Goal: Task Accomplishment & Management: Complete application form

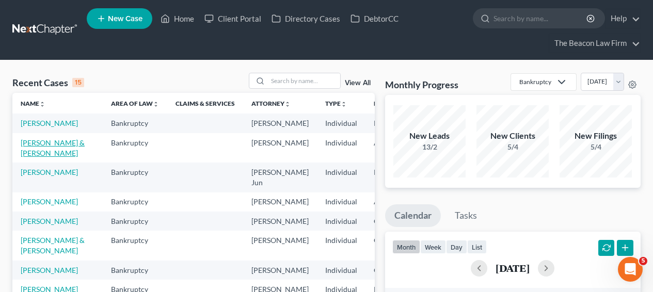
click at [40, 157] on link "[PERSON_NAME] & [PERSON_NAME]" at bounding box center [53, 147] width 64 height 19
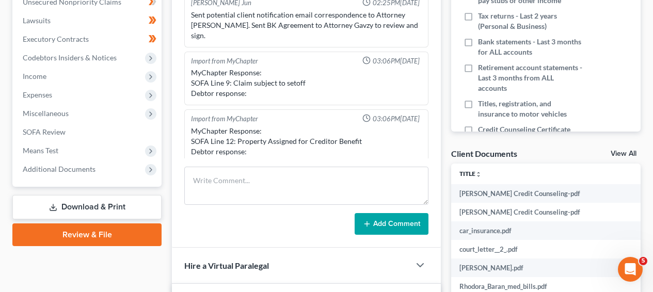
scroll to position [265, 0]
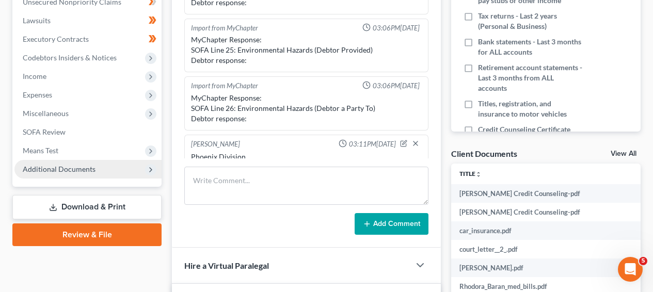
click at [111, 172] on span "Additional Documents" at bounding box center [87, 169] width 147 height 19
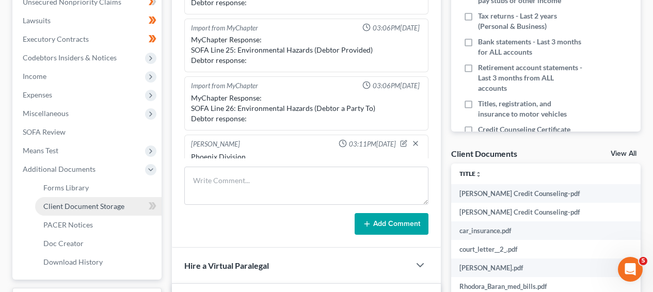
click at [107, 199] on link "Client Document Storage" at bounding box center [98, 206] width 126 height 19
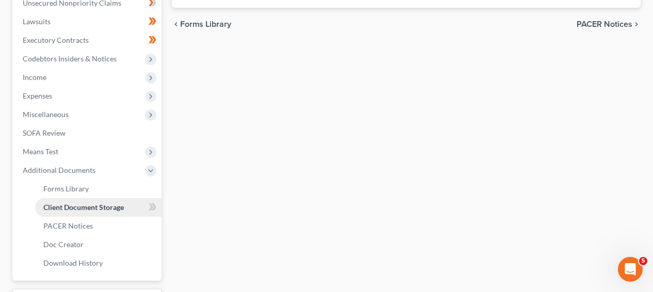
scroll to position [257, 0]
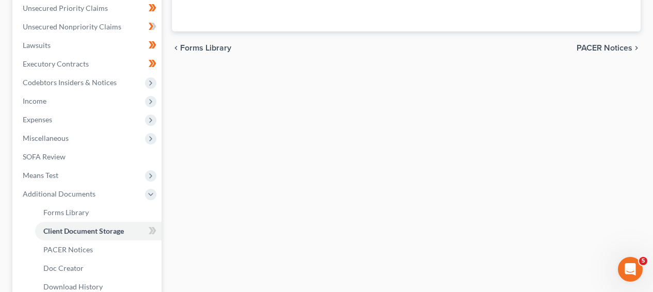
select select "14"
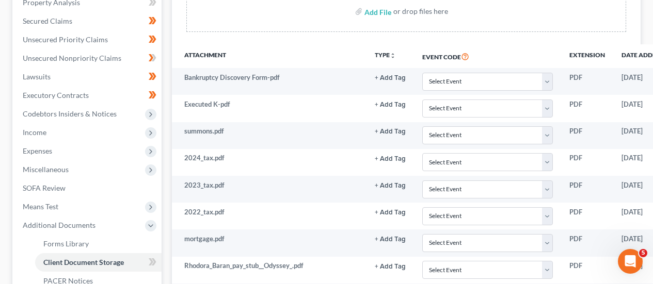
scroll to position [217, 0]
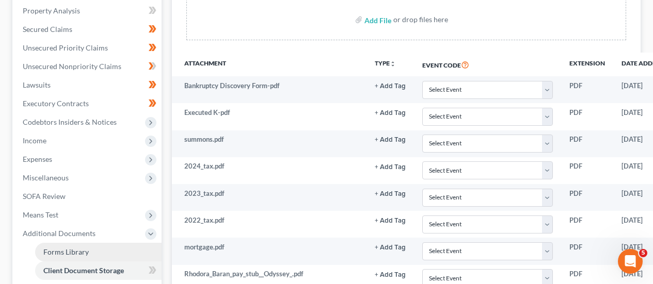
click at [124, 247] on link "Forms Library" at bounding box center [98, 252] width 126 height 19
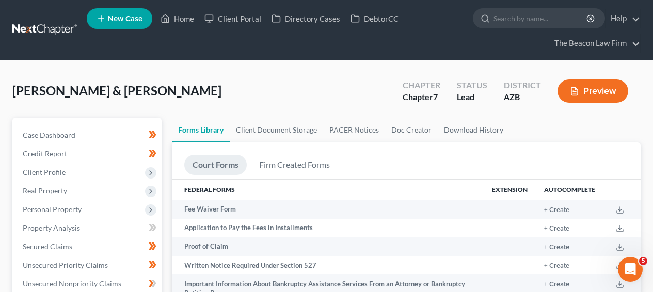
scroll to position [282, 0]
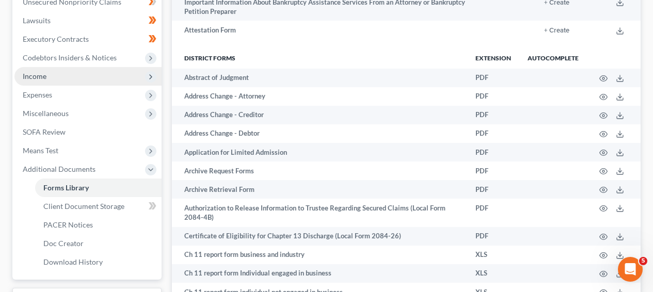
click at [115, 82] on span "Income" at bounding box center [87, 76] width 147 height 19
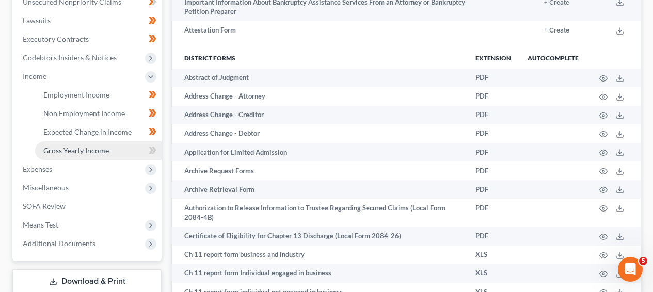
click at [119, 150] on link "Gross Yearly Income" at bounding box center [98, 150] width 126 height 19
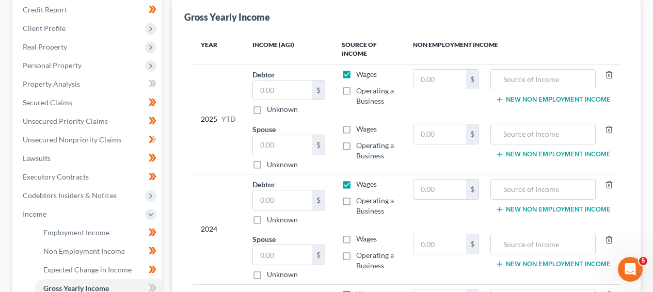
scroll to position [145, 0]
click at [546, 129] on input "text" at bounding box center [543, 134] width 94 height 20
click at [533, 83] on input "text" at bounding box center [543, 79] width 94 height 20
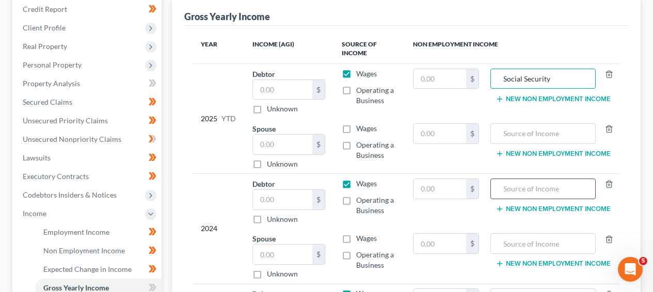
type input "Social Security"
click at [545, 179] on div at bounding box center [543, 189] width 105 height 21
click at [544, 186] on input "text" at bounding box center [543, 189] width 94 height 20
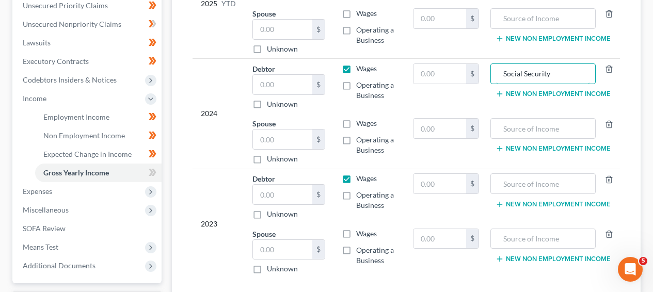
scroll to position [262, 0]
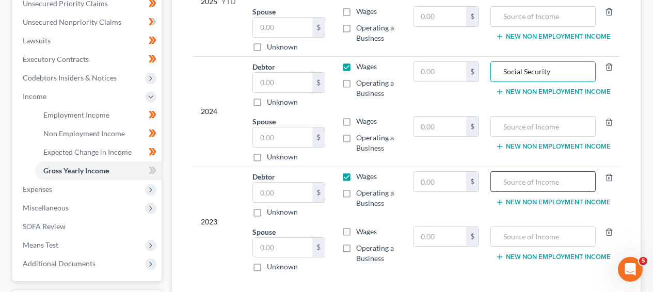
type input "Social Security"
click at [537, 176] on input "text" at bounding box center [543, 182] width 94 height 20
type input "Social Security"
click at [428, 76] on input "text" at bounding box center [440, 72] width 53 height 20
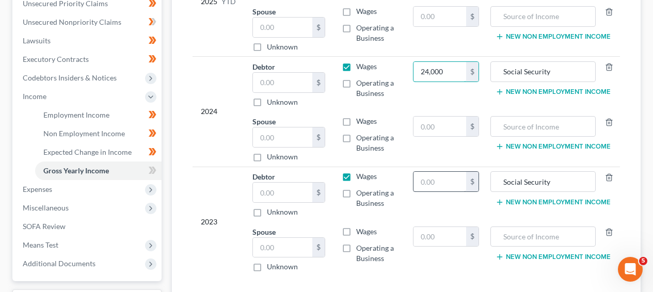
type input "24,000"
click at [434, 181] on input "text" at bounding box center [440, 182] width 53 height 20
click at [605, 235] on div at bounding box center [606, 237] width 21 height 21
click at [609, 229] on icon "button" at bounding box center [609, 232] width 8 height 8
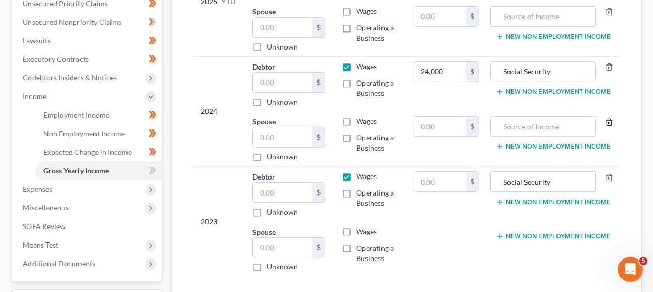
click at [611, 125] on icon "button" at bounding box center [609, 122] width 8 height 8
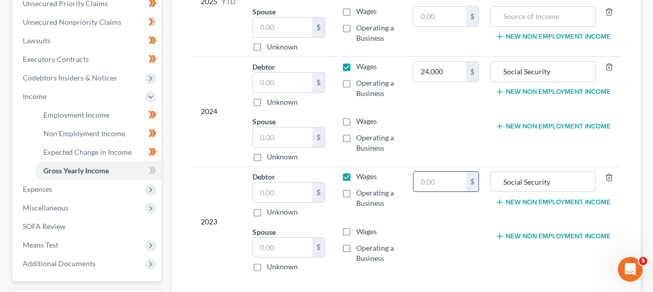
click at [439, 181] on input "text" at bounding box center [440, 182] width 53 height 20
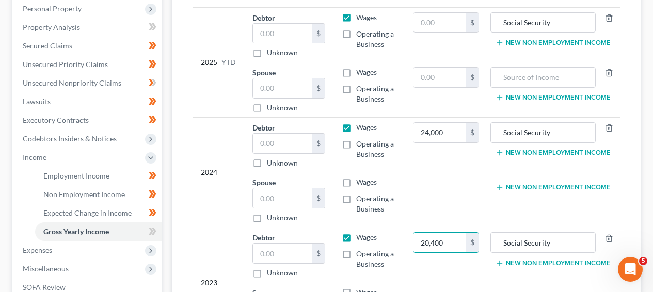
scroll to position [200, 0]
type input "20,400"
click at [610, 75] on icon "button" at bounding box center [609, 73] width 8 height 8
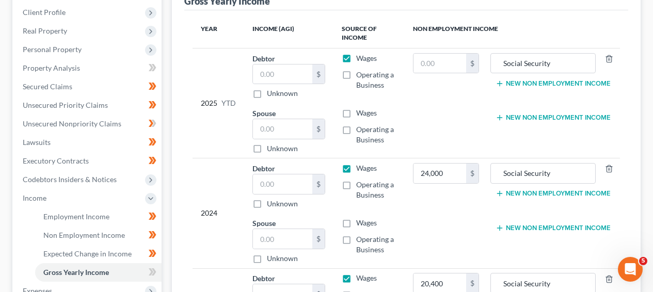
scroll to position [106, 0]
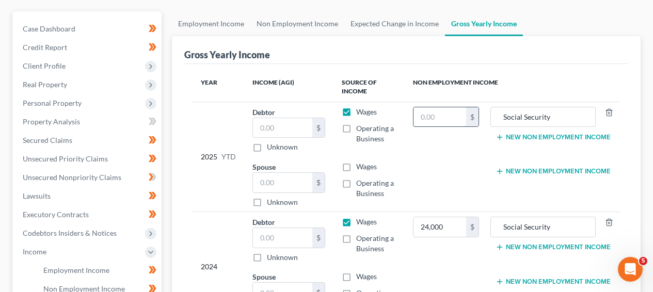
click at [445, 114] on input "text" at bounding box center [440, 117] width 53 height 20
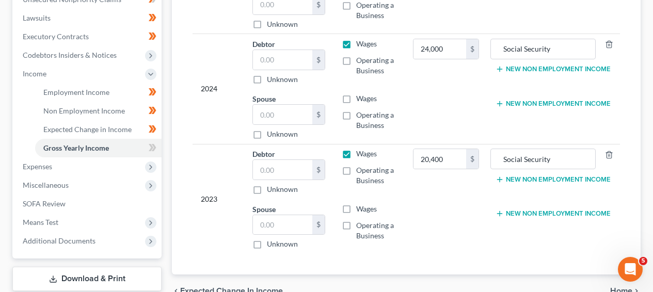
scroll to position [284, 0]
type input "16,800"
click at [356, 207] on label "Wages" at bounding box center [366, 209] width 21 height 10
click at [360, 207] on input "Wages" at bounding box center [363, 207] width 7 height 7
checkbox input "true"
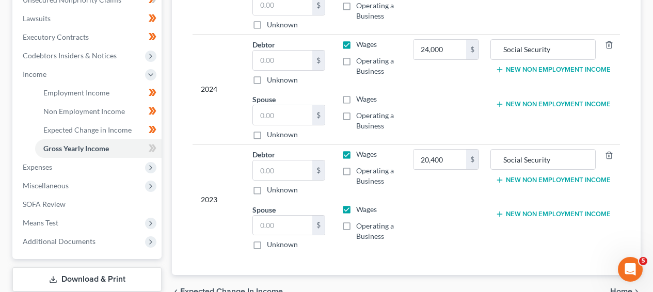
click at [356, 96] on label "Wages" at bounding box center [366, 99] width 21 height 10
click at [360, 96] on input "Wages" at bounding box center [363, 97] width 7 height 7
checkbox input "true"
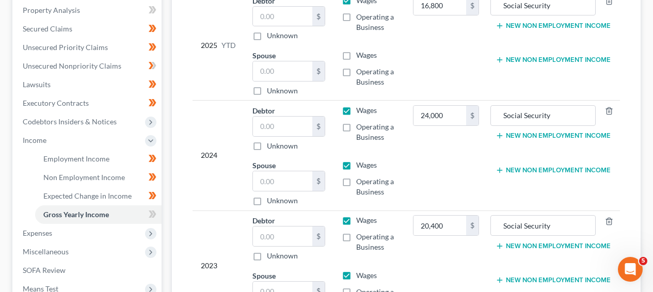
scroll to position [172, 0]
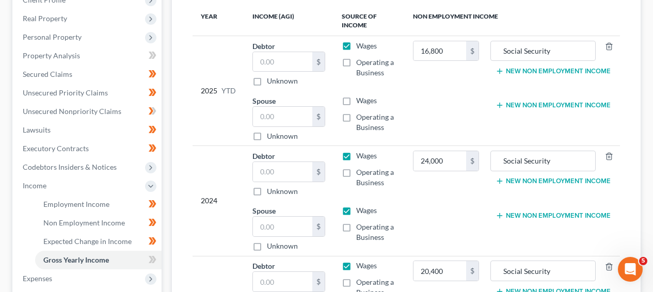
click at [356, 98] on label "Wages" at bounding box center [366, 101] width 21 height 10
click at [360, 98] on input "Wages" at bounding box center [363, 99] width 7 height 7
checkbox input "true"
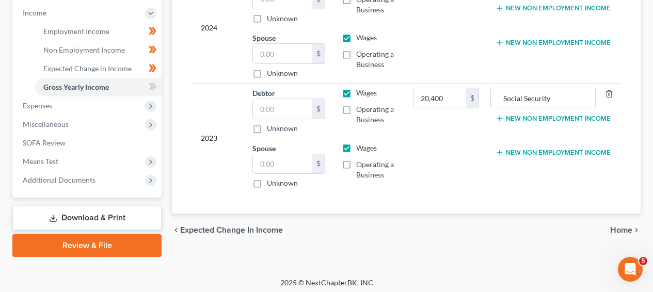
scroll to position [344, 0]
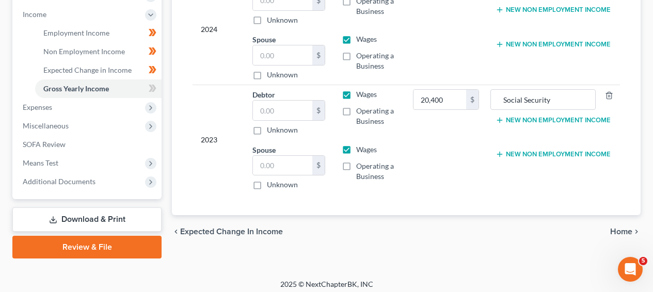
click at [125, 223] on link "Download & Print" at bounding box center [86, 220] width 149 height 24
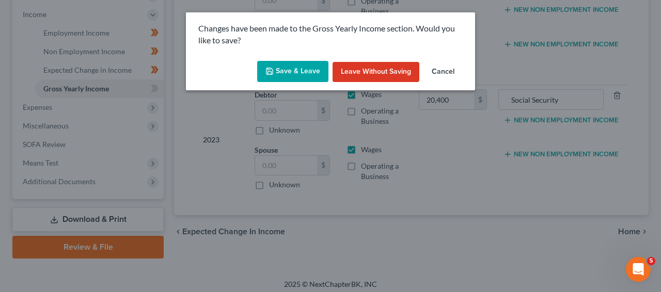
click at [268, 70] on icon "button" at bounding box center [269, 71] width 8 height 8
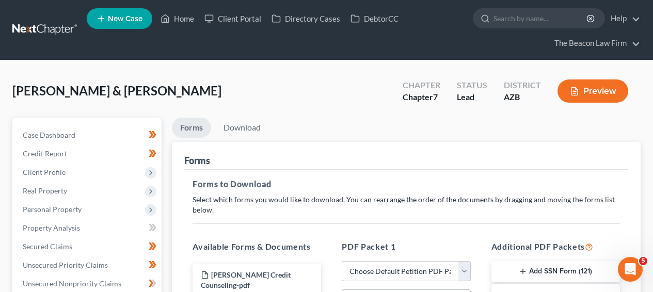
click at [410, 274] on select "Choose Default Petition PDF Packet Complete Bankruptcy Petition (all forms and …" at bounding box center [406, 271] width 129 height 21
select select "0"
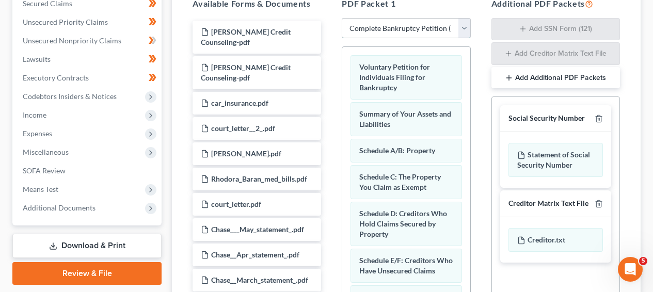
scroll to position [375, 0]
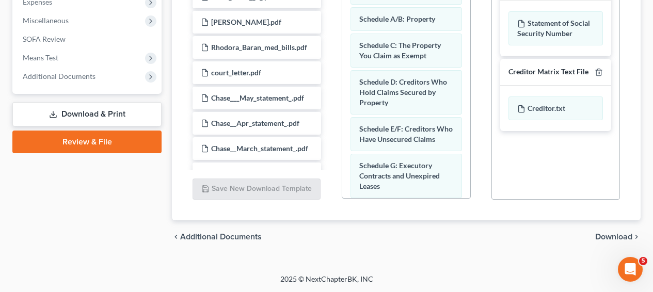
click at [618, 236] on span "Download" at bounding box center [613, 237] width 37 height 8
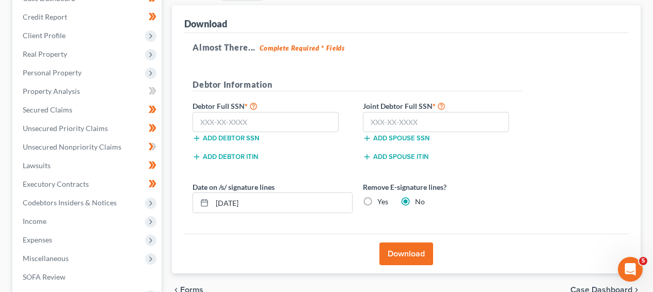
scroll to position [138, 0]
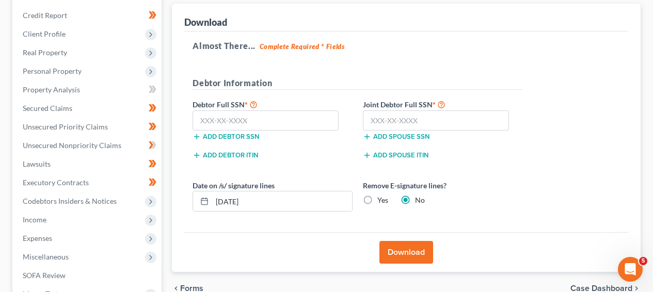
click at [298, 106] on label "Debtor Full SSN *" at bounding box center [272, 104] width 170 height 12
click at [297, 110] on input "text" at bounding box center [266, 120] width 146 height 21
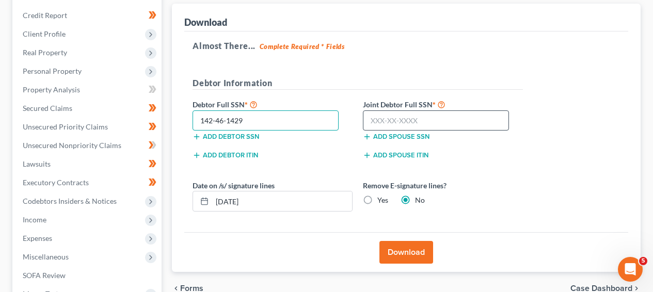
type input "142-46-1429"
click at [406, 121] on input "text" at bounding box center [436, 120] width 146 height 21
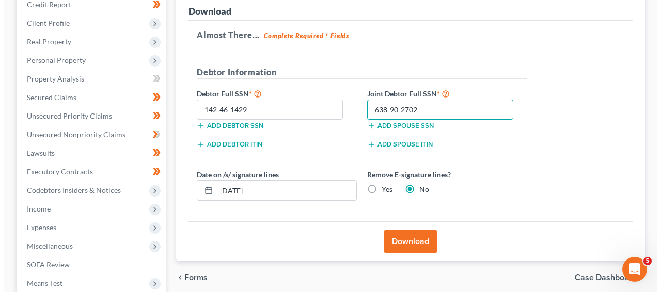
scroll to position [109, 0]
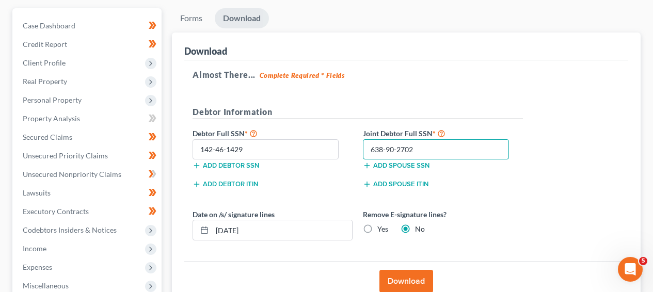
type input "638-90-2702"
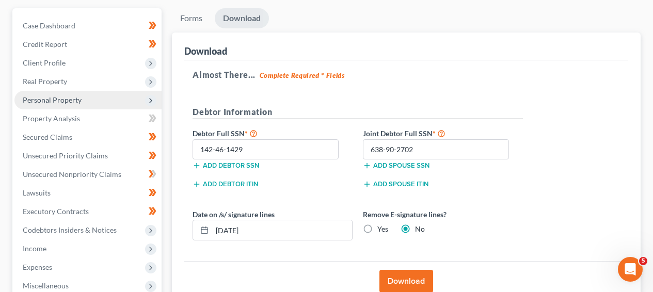
click at [105, 93] on span "Personal Property" at bounding box center [87, 100] width 147 height 19
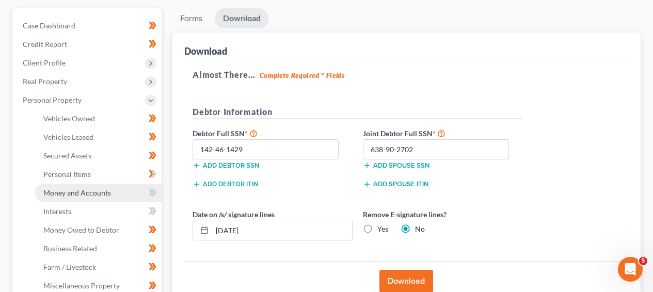
click at [121, 193] on link "Money and Accounts" at bounding box center [98, 193] width 126 height 19
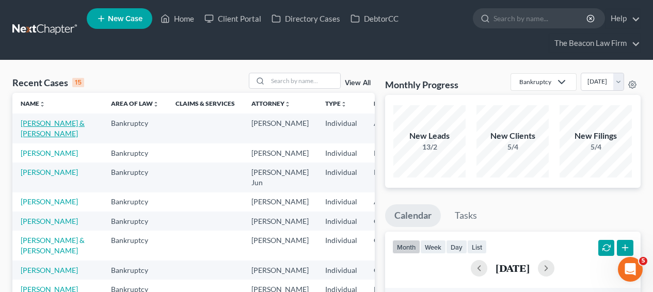
click at [34, 132] on link "[PERSON_NAME] & [PERSON_NAME]" at bounding box center [53, 128] width 64 height 19
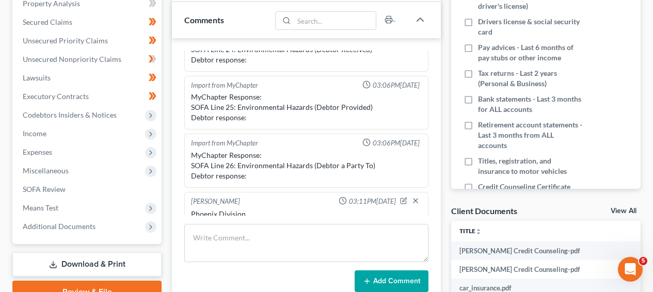
scroll to position [231, 0]
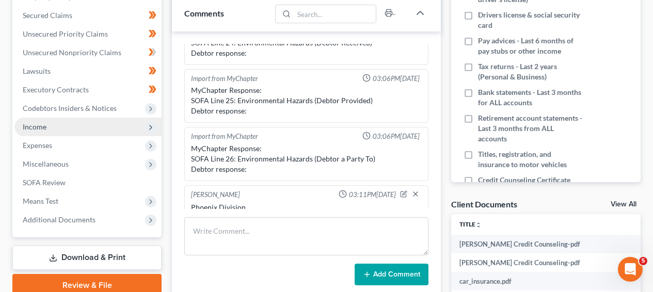
click at [116, 130] on span "Income" at bounding box center [87, 127] width 147 height 19
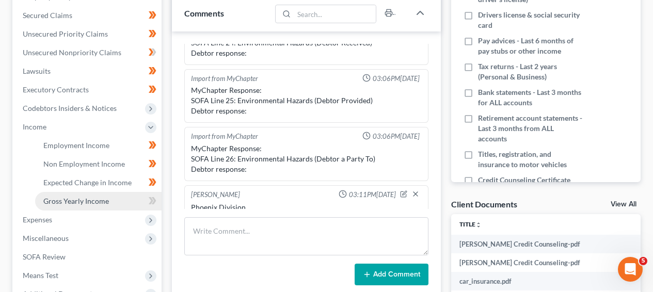
click at [115, 192] on link "Gross Yearly Income" at bounding box center [98, 201] width 126 height 19
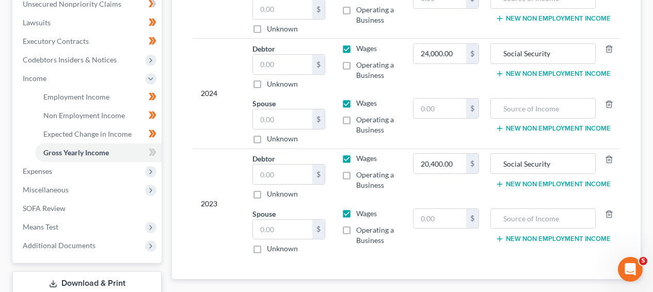
scroll to position [277, 0]
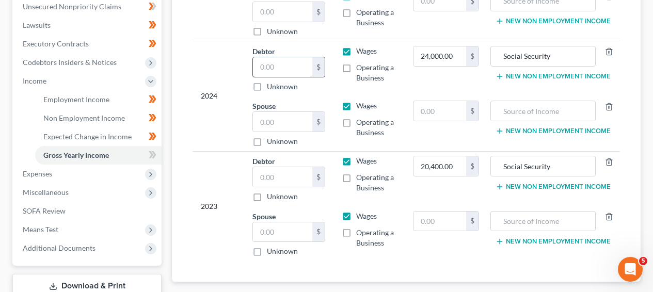
click at [290, 73] on input "text" at bounding box center [282, 67] width 59 height 20
click at [290, 72] on input "text" at bounding box center [282, 67] width 59 height 20
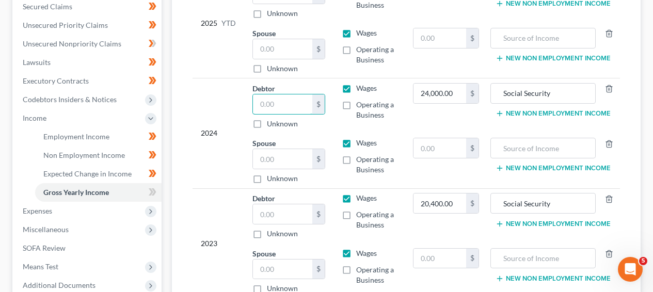
scroll to position [241, 0]
click at [447, 95] on input "24,000.00" at bounding box center [440, 93] width 53 height 20
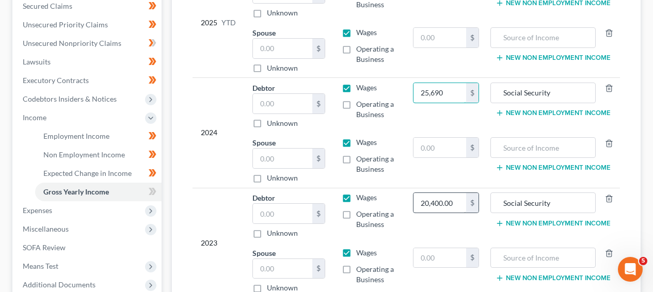
type input "25,690"
click at [447, 212] on input "20,400.00" at bounding box center [440, 203] width 53 height 20
type input "24,561"
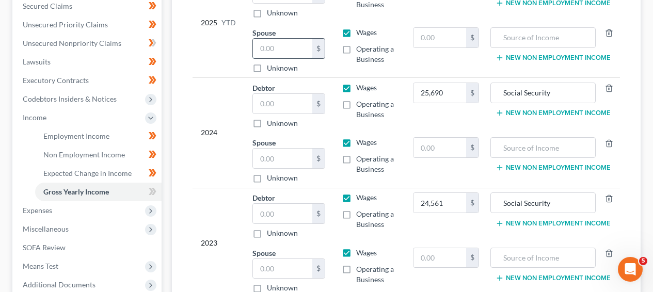
click at [283, 49] on input "text" at bounding box center [282, 49] width 59 height 20
paste input "50055.46"
type input "50,055.46"
click at [284, 106] on input "text" at bounding box center [282, 104] width 59 height 20
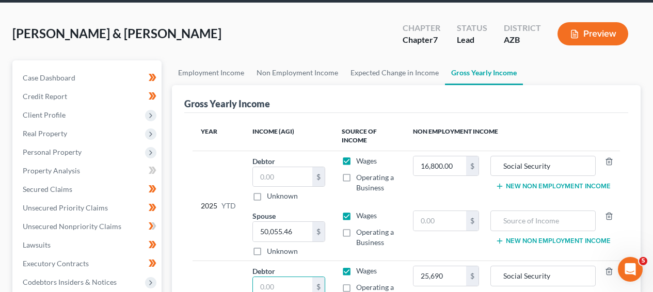
scroll to position [59, 0]
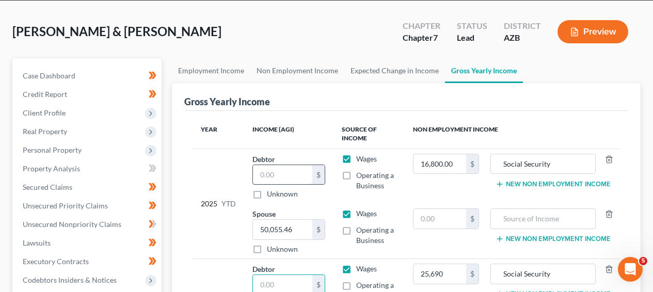
click at [277, 179] on input "text" at bounding box center [282, 175] width 59 height 20
paste input "43,865.99"
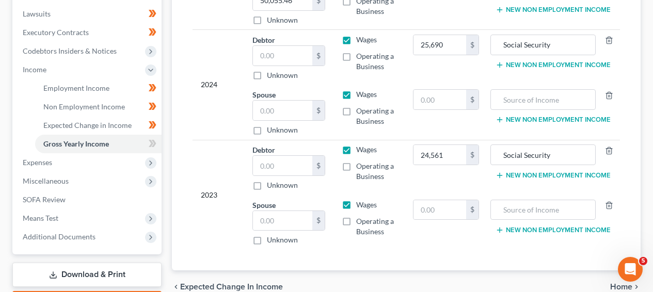
scroll to position [290, 0]
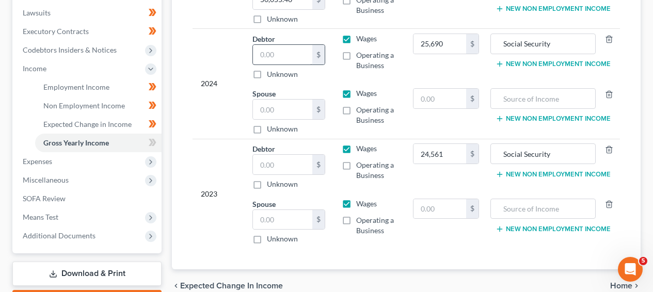
type input "43,865.99"
click at [273, 54] on input "text" at bounding box center [282, 55] width 59 height 20
click at [274, 104] on input "text" at bounding box center [282, 110] width 59 height 20
paste input "61958.32"
type input "61958.32"
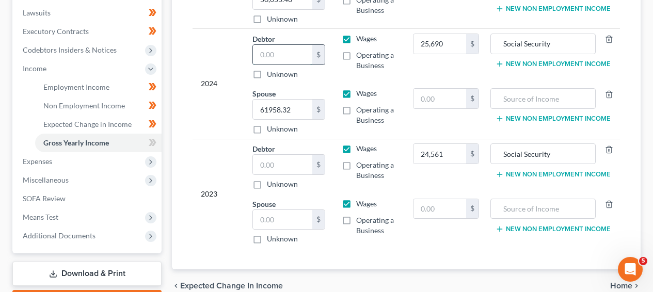
click at [300, 58] on input "text" at bounding box center [282, 55] width 59 height 20
type input "45,016.31"
click at [290, 169] on input "text" at bounding box center [282, 165] width 59 height 20
click at [607, 205] on icon "button" at bounding box center [609, 204] width 8 height 8
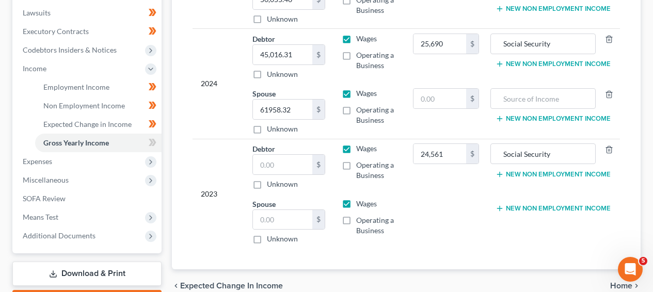
click at [609, 98] on div at bounding box center [606, 98] width 21 height 21
click at [612, 96] on icon "button" at bounding box center [609, 94] width 5 height 7
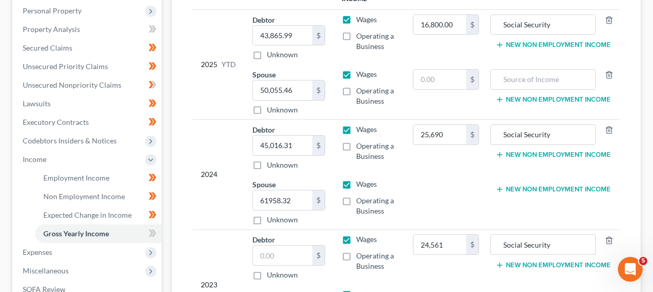
scroll to position [188, 0]
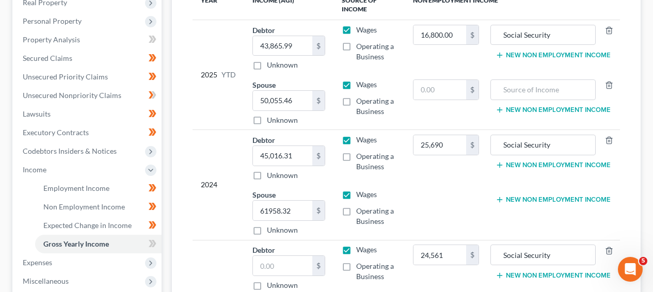
click at [614, 84] on div at bounding box center [606, 90] width 21 height 21
click at [609, 86] on icon "button" at bounding box center [609, 85] width 8 height 8
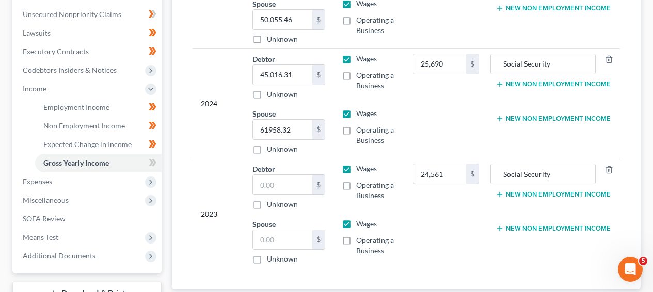
scroll to position [292, 0]
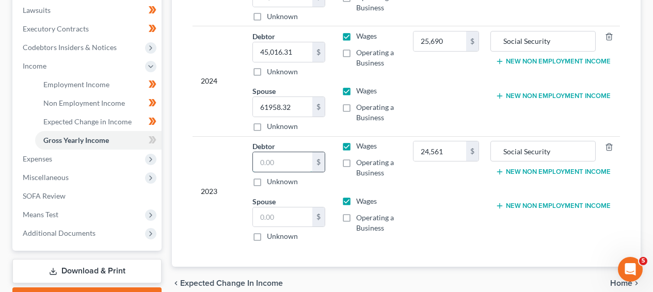
click at [291, 169] on input "text" at bounding box center [282, 162] width 59 height 20
type input "43,410.77"
click at [274, 209] on input "text" at bounding box center [282, 218] width 59 height 20
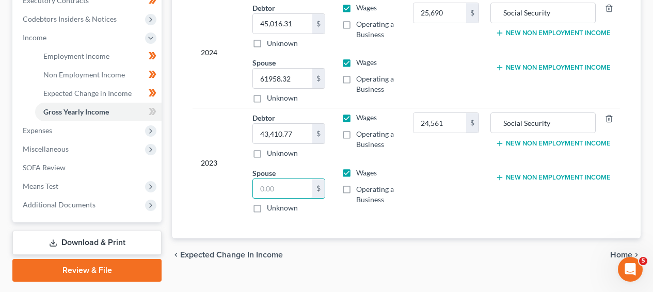
scroll to position [349, 0]
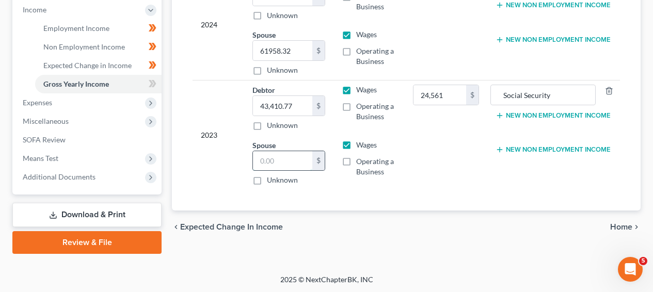
paste input "53210.69"
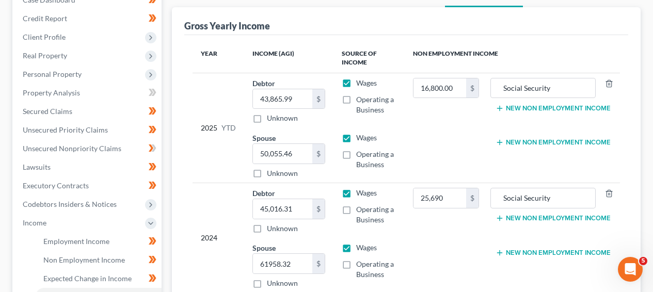
scroll to position [297, 0]
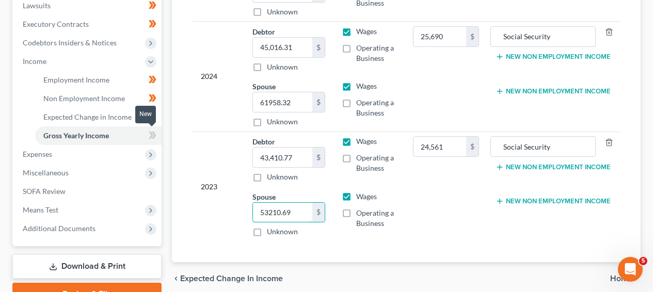
type input "53210.69"
click at [154, 135] on icon at bounding box center [154, 135] width 5 height 7
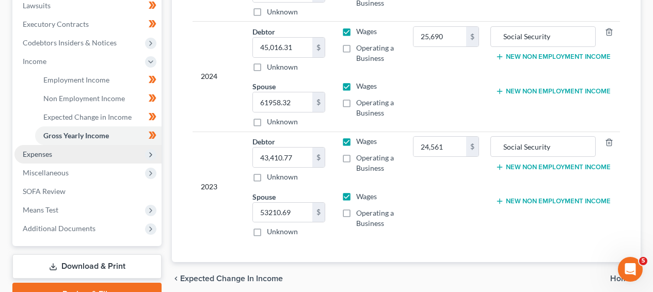
click at [117, 161] on span "Expenses" at bounding box center [87, 154] width 147 height 19
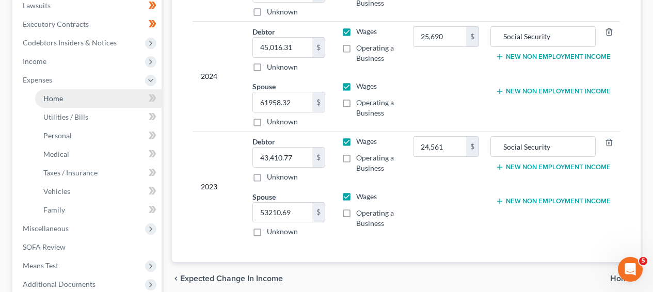
click at [117, 104] on link "Home" at bounding box center [98, 98] width 126 height 19
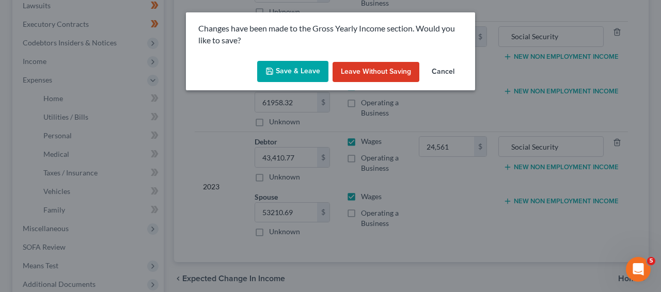
click at [272, 77] on button "Save & Leave" at bounding box center [292, 72] width 71 height 22
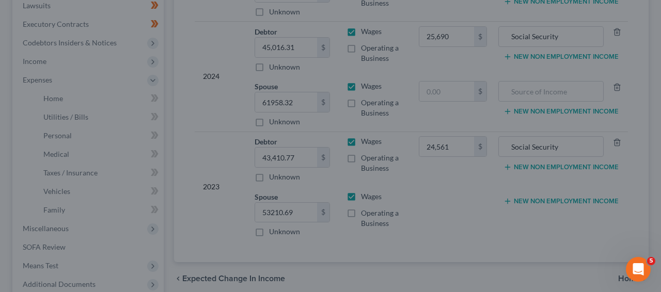
type input "25,690.00"
type input "24,561.00"
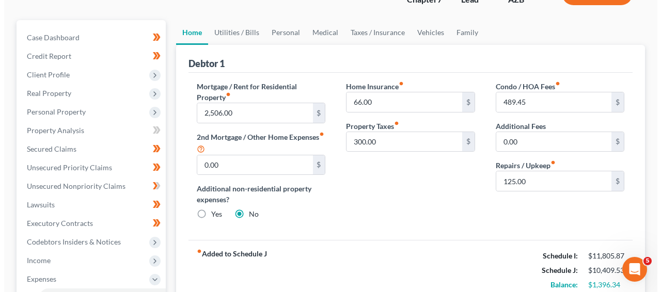
scroll to position [96, 0]
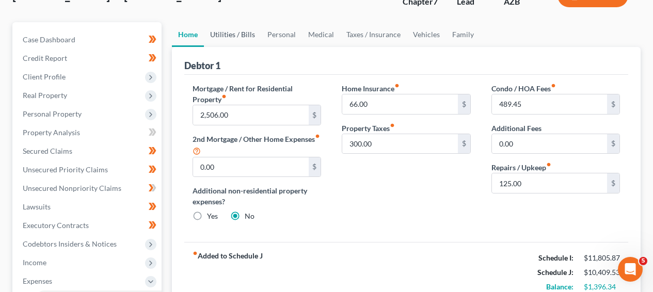
click at [238, 35] on link "Utilities / Bills" at bounding box center [232, 34] width 57 height 25
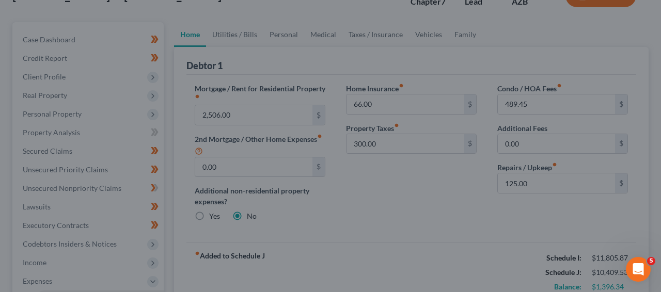
click at [286, 33] on div at bounding box center [330, 146] width 661 height 292
click at [286, 34] on div at bounding box center [330, 146] width 661 height 292
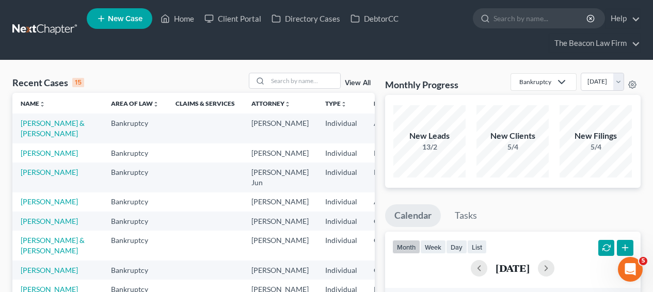
click at [23, 138] on td "[PERSON_NAME] & [PERSON_NAME]" at bounding box center [57, 128] width 90 height 29
click at [27, 138] on td "[PERSON_NAME] & [PERSON_NAME]" at bounding box center [57, 128] width 90 height 29
click at [28, 137] on link "[PERSON_NAME] & [PERSON_NAME]" at bounding box center [53, 128] width 64 height 19
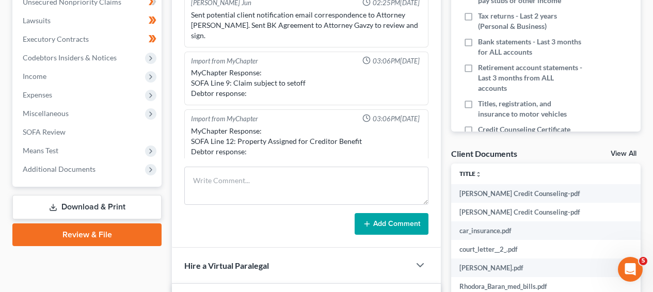
scroll to position [265, 0]
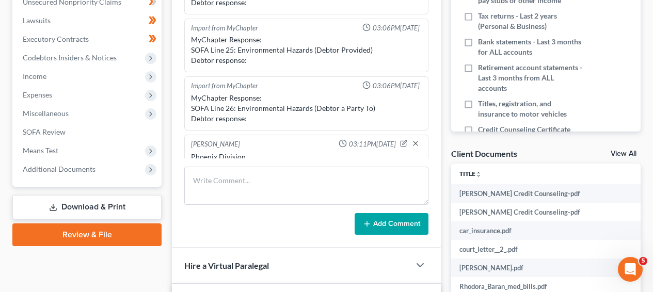
click at [124, 201] on link "Download & Print" at bounding box center [86, 207] width 149 height 24
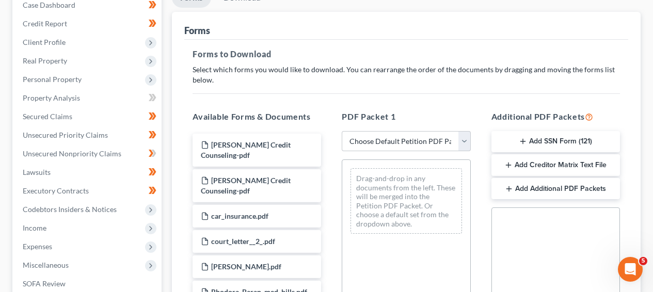
scroll to position [160, 0]
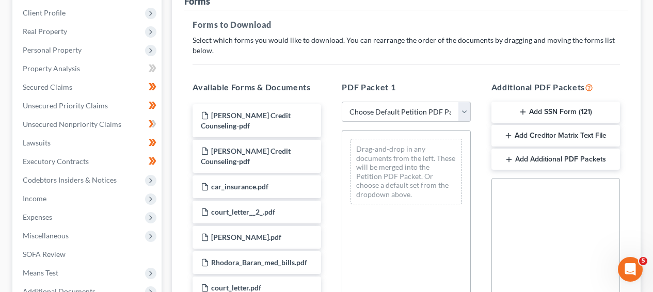
click at [403, 110] on select "Choose Default Petition PDF Packet Complete Bankruptcy Petition (all forms and …" at bounding box center [406, 112] width 129 height 21
select select "0"
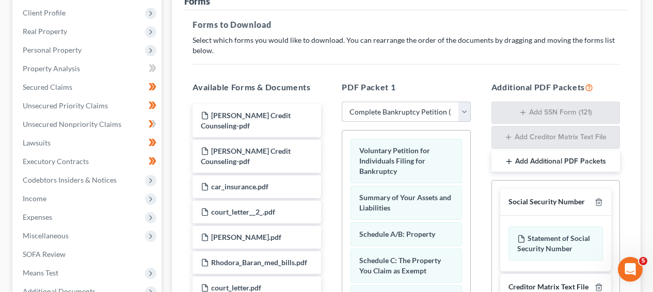
scroll to position [375, 0]
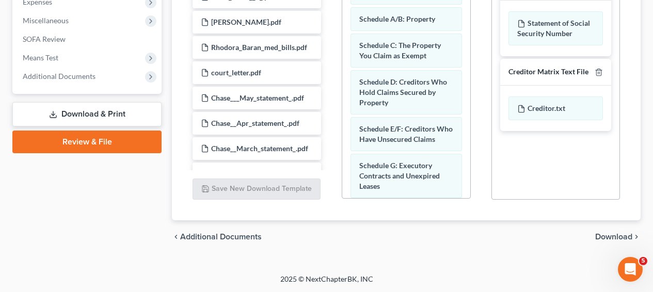
click at [606, 234] on span "Download" at bounding box center [613, 237] width 37 height 8
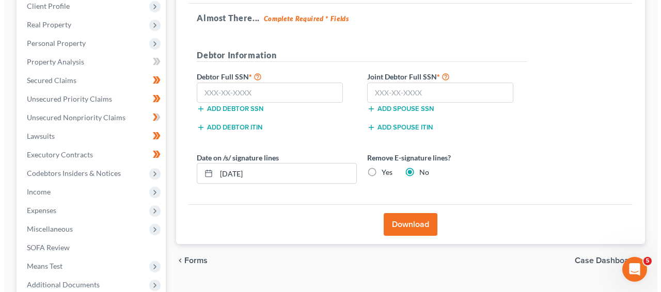
scroll to position [144, 0]
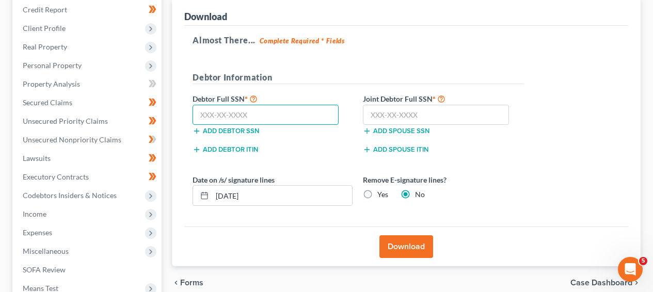
click at [313, 113] on input "text" at bounding box center [266, 115] width 146 height 21
type input "142-46-1429"
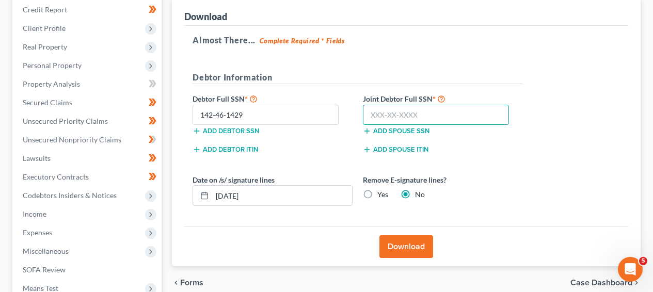
click at [391, 117] on input "text" at bounding box center [436, 115] width 146 height 21
type input "638-90-2702"
click at [419, 239] on button "Download" at bounding box center [406, 246] width 54 height 23
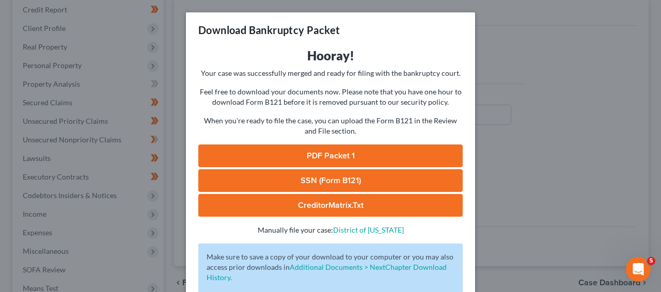
click at [359, 154] on link "PDF Packet 1" at bounding box center [330, 156] width 264 height 23
